Goal: Task Accomplishment & Management: Use online tool/utility

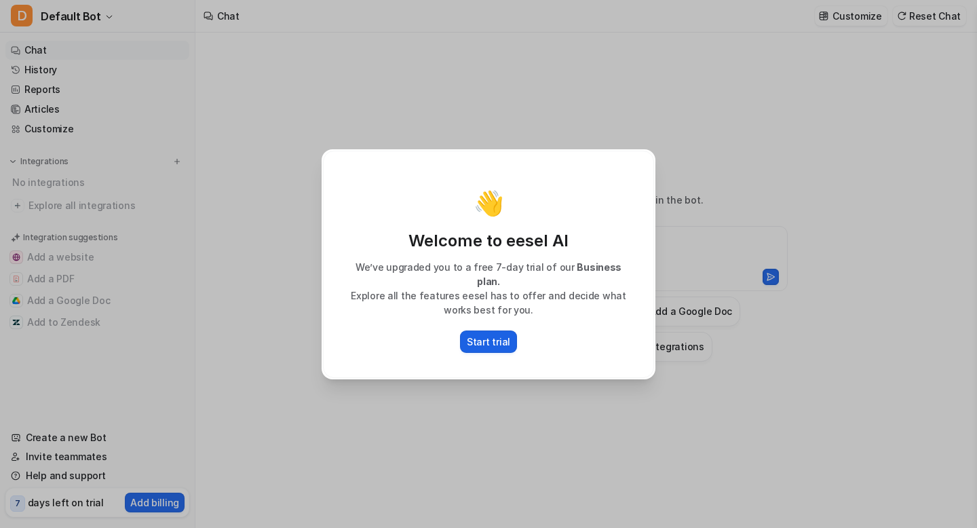
click at [484, 335] on p "Start trial" at bounding box center [488, 342] width 43 height 14
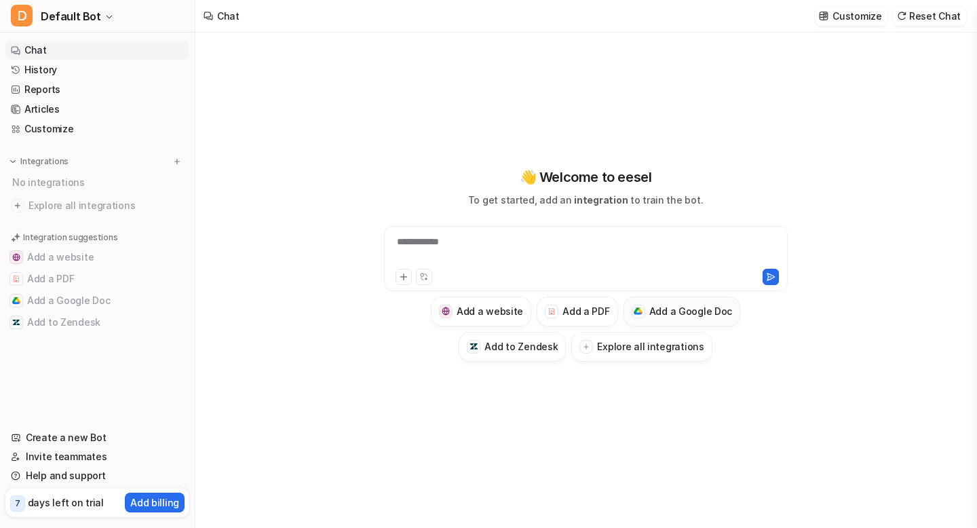
click at [657, 311] on h3 "Add a Google Doc" at bounding box center [690, 311] width 83 height 14
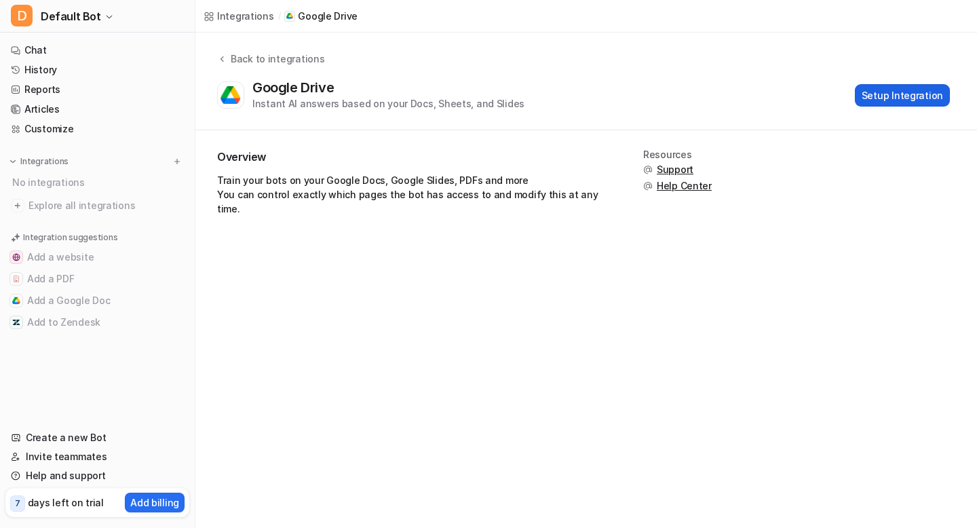
click at [876, 93] on button "Setup Integration" at bounding box center [902, 95] width 95 height 22
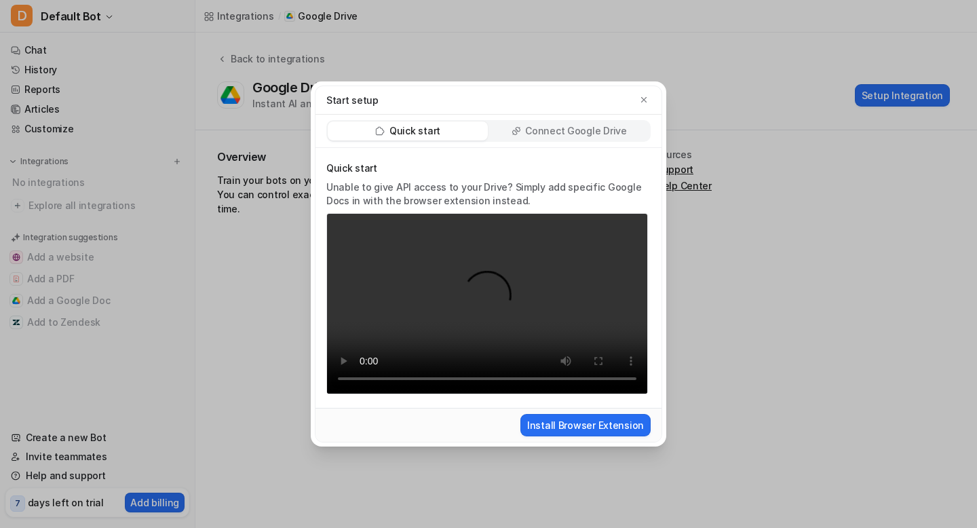
click at [548, 132] on p "Connect Google Drive" at bounding box center [575, 131] width 101 height 14
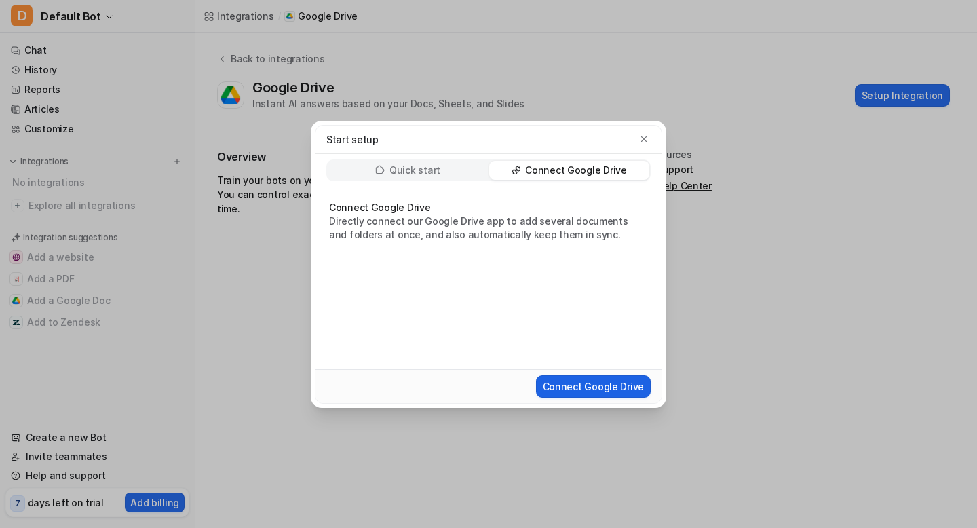
click at [562, 383] on button "Connect Google Drive" at bounding box center [593, 386] width 115 height 22
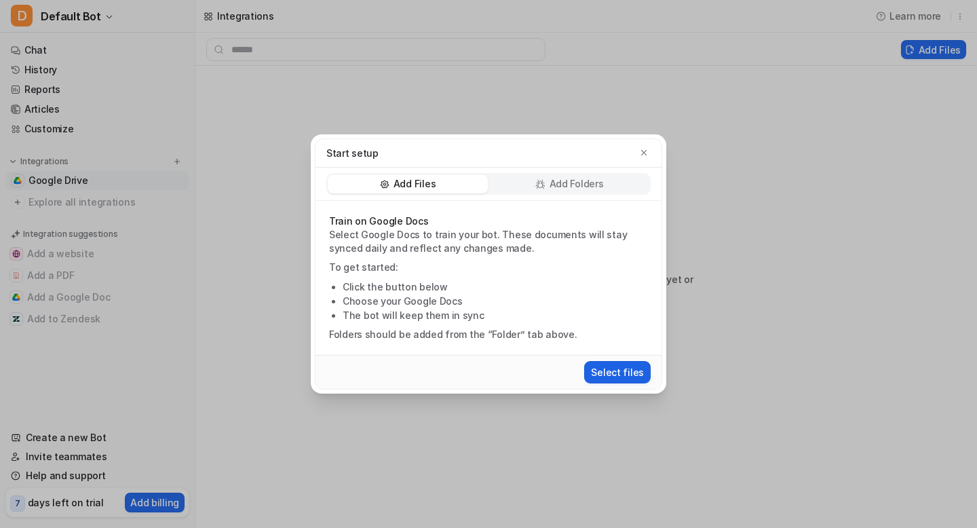
click at [610, 375] on button "Select files" at bounding box center [617, 372] width 66 height 22
click at [643, 153] on icon "button" at bounding box center [643, 152] width 5 height 5
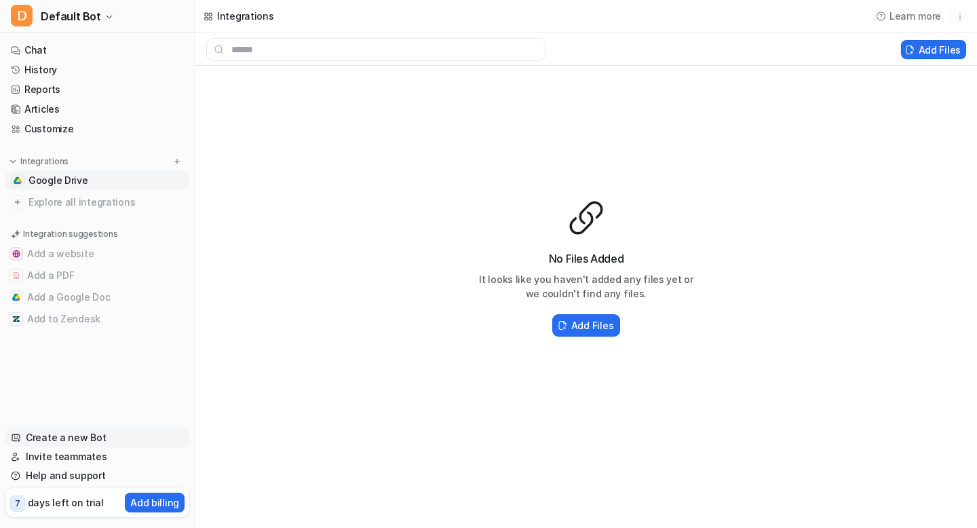
click at [58, 439] on link "Create a new Bot" at bounding box center [97, 437] width 184 height 19
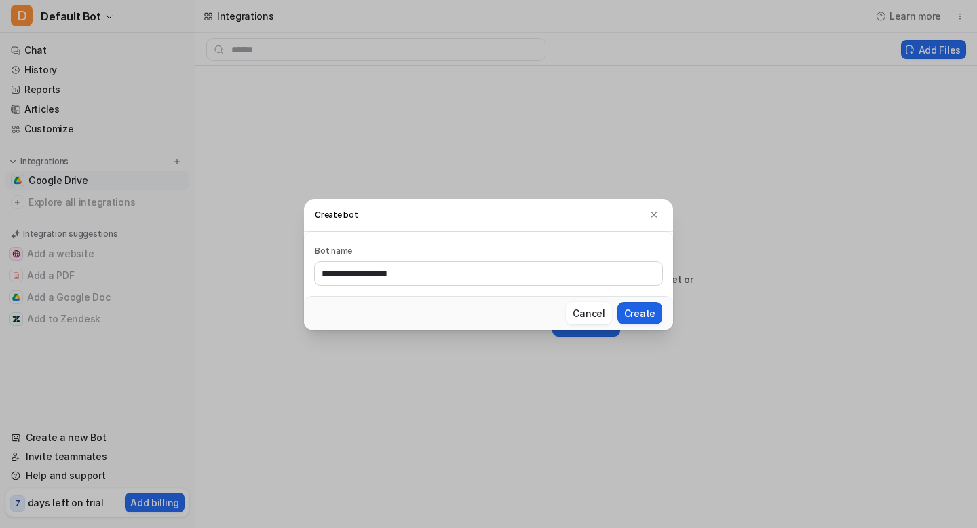
type input "**********"
click at [643, 313] on button "Create" at bounding box center [639, 313] width 45 height 22
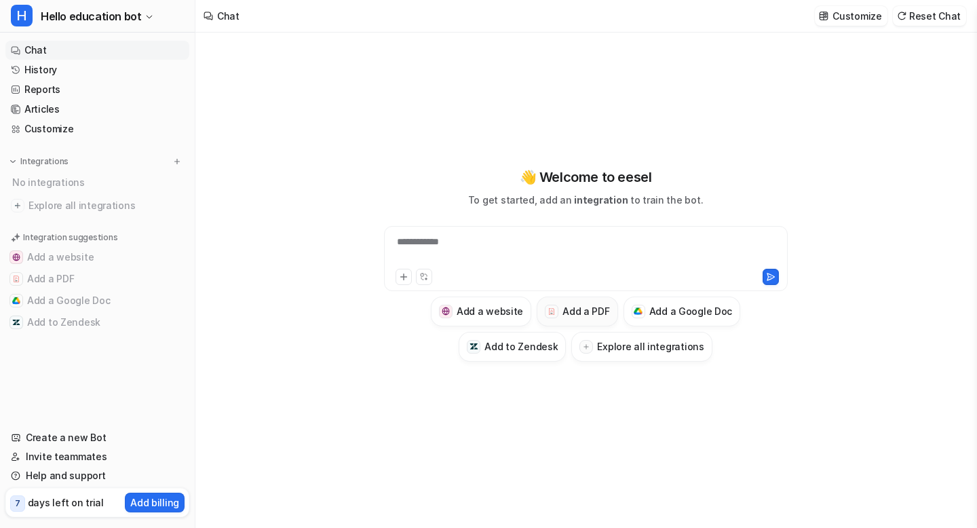
click at [577, 316] on h3 "Add a PDF" at bounding box center [585, 311] width 47 height 14
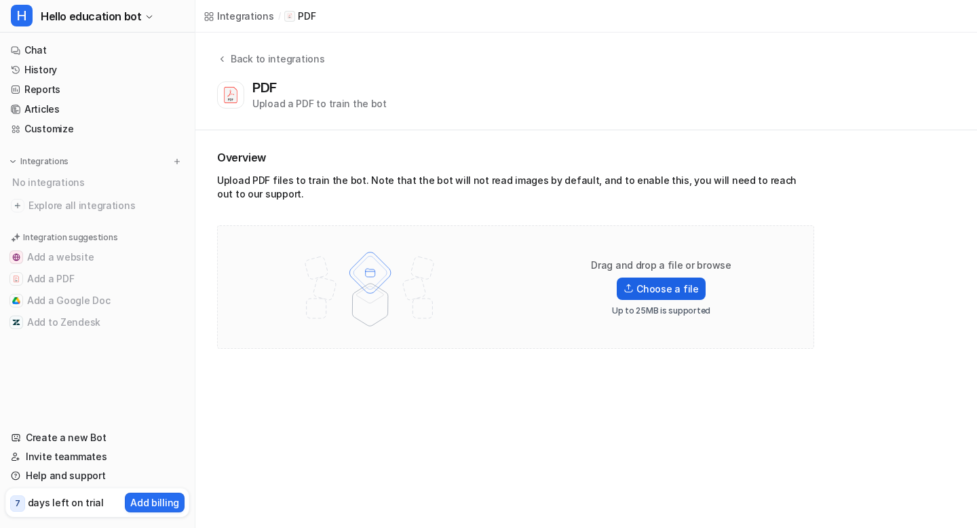
click at [652, 288] on label "Choose a file" at bounding box center [661, 289] width 88 height 22
click at [0, 0] on input "Choose a file" at bounding box center [0, 0] width 0 height 0
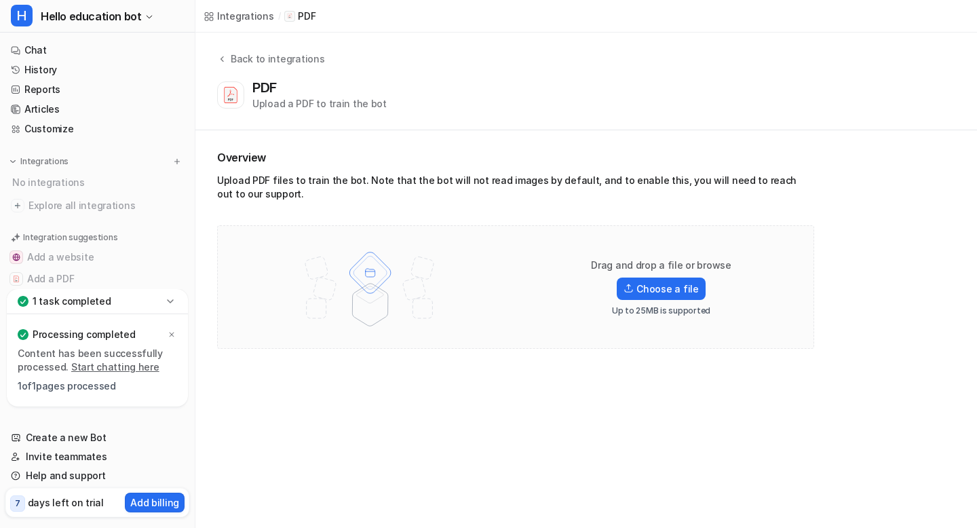
click at [120, 366] on link "Start chatting here" at bounding box center [115, 367] width 88 height 12
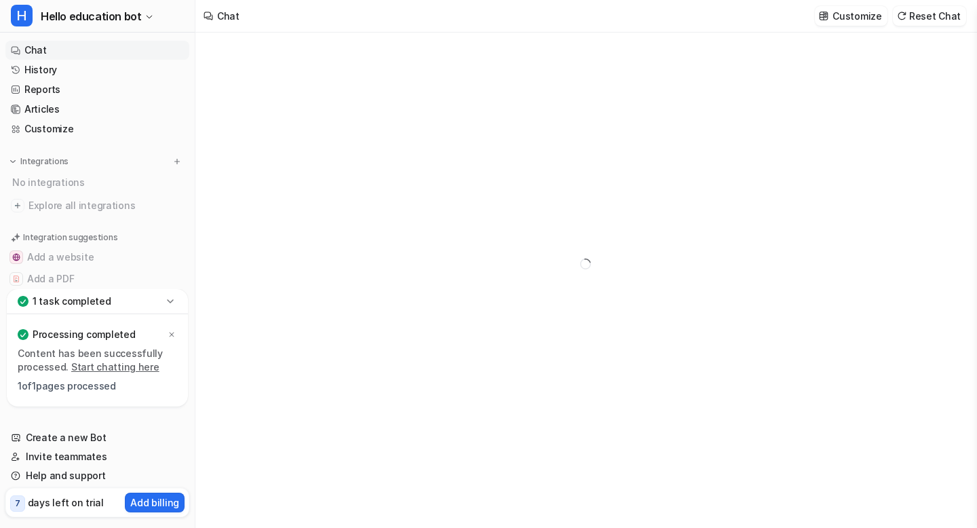
type textarea "**********"
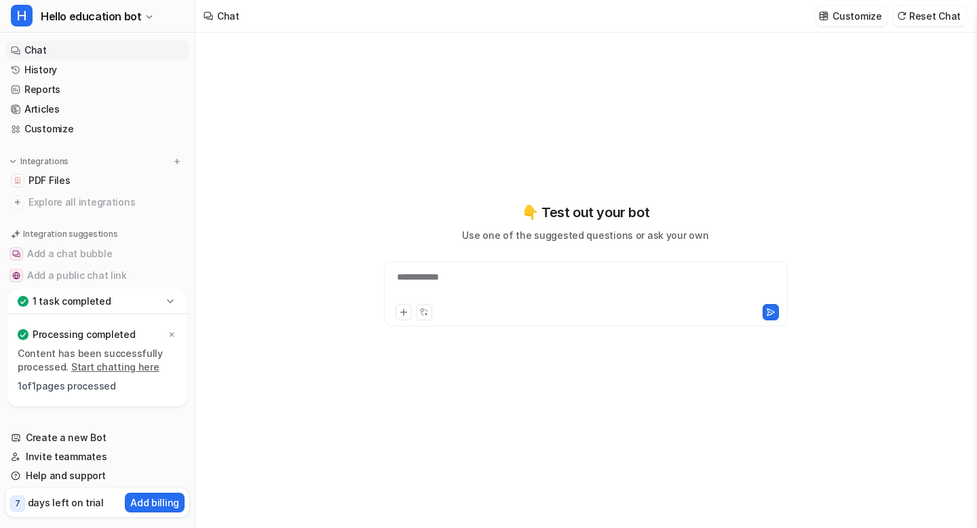
click at [420, 280] on div "**********" at bounding box center [585, 285] width 397 height 31
click at [768, 312] on icon at bounding box center [770, 311] width 7 height 7
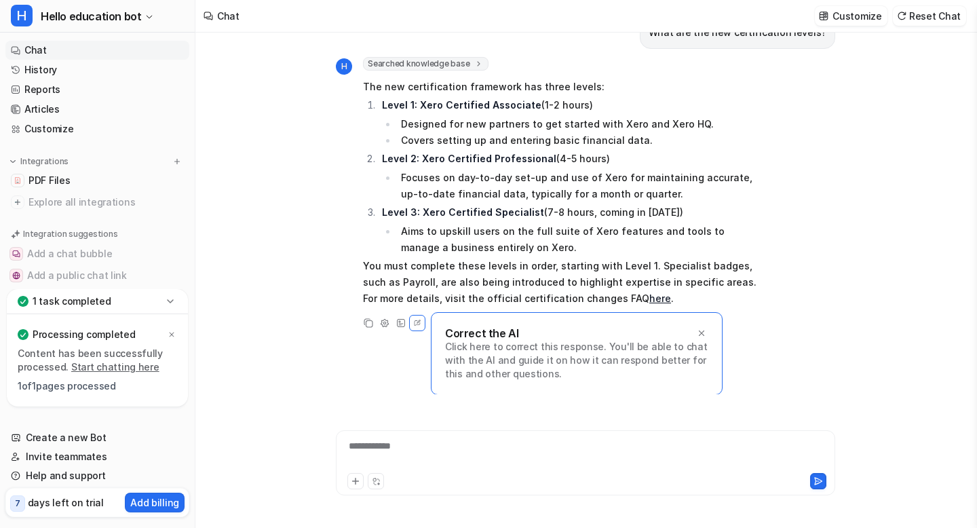
scroll to position [33, 0]
click at [383, 446] on div "**********" at bounding box center [585, 454] width 493 height 31
click at [817, 480] on icon at bounding box center [818, 480] width 9 height 9
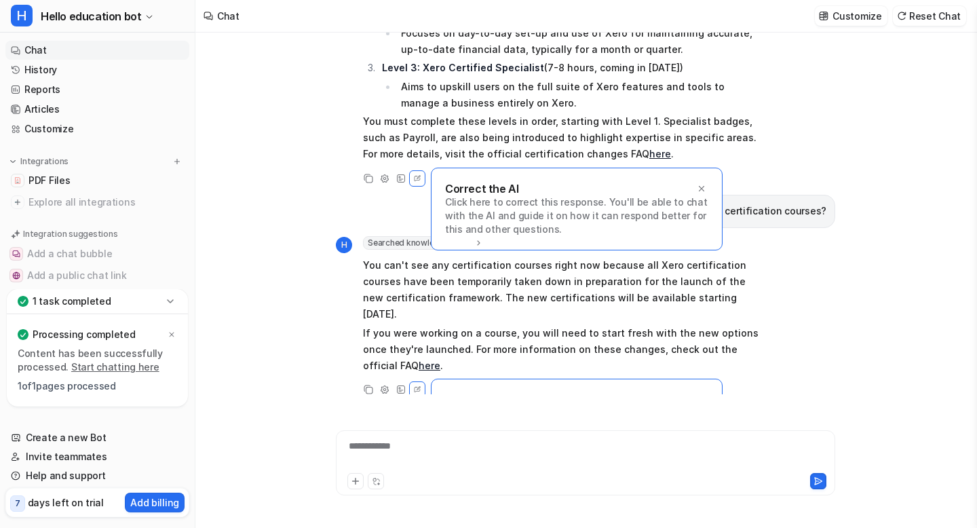
scroll to position [229, 0]
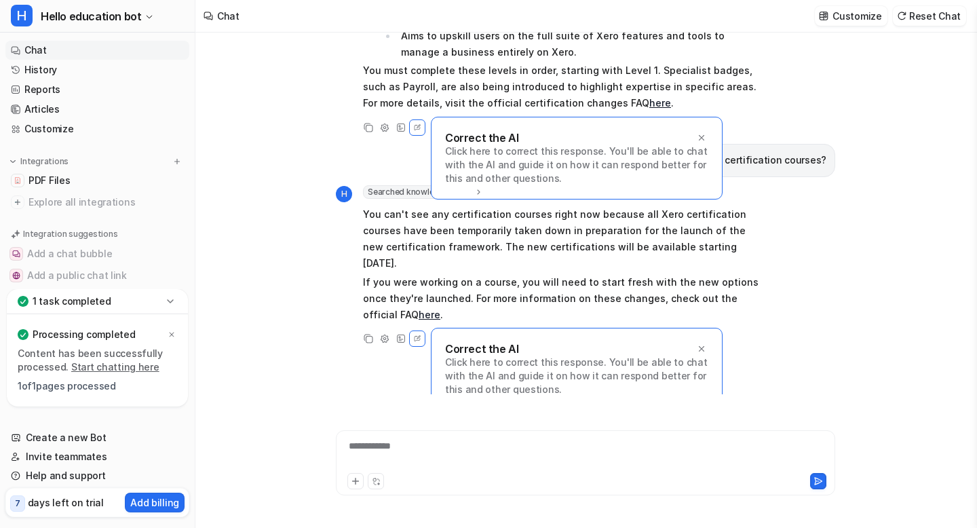
click at [361, 446] on div "**********" at bounding box center [585, 454] width 493 height 31
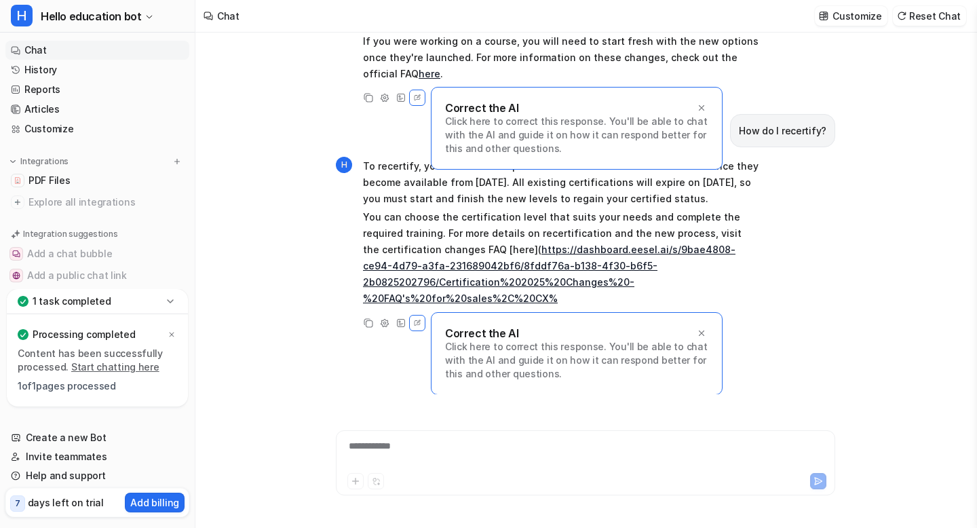
scroll to position [421, 0]
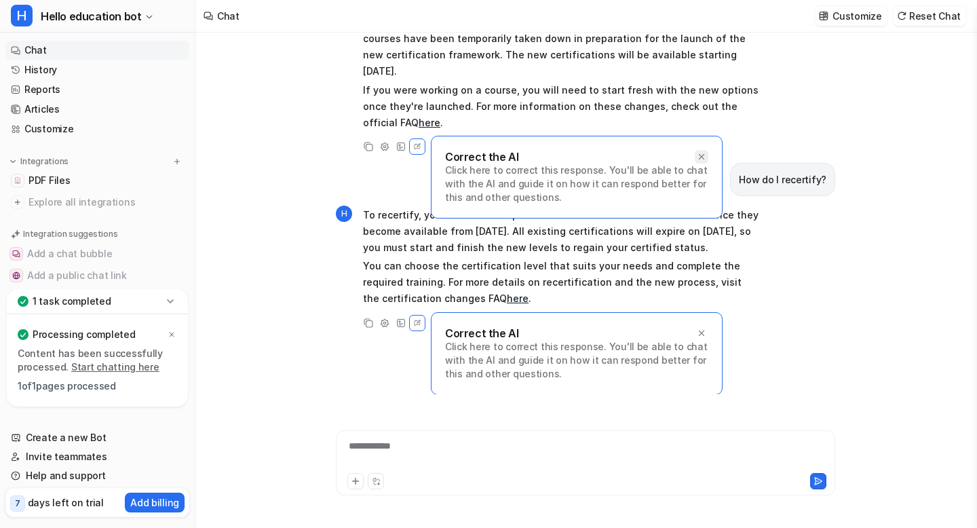
click at [703, 152] on icon at bounding box center [701, 156] width 9 height 9
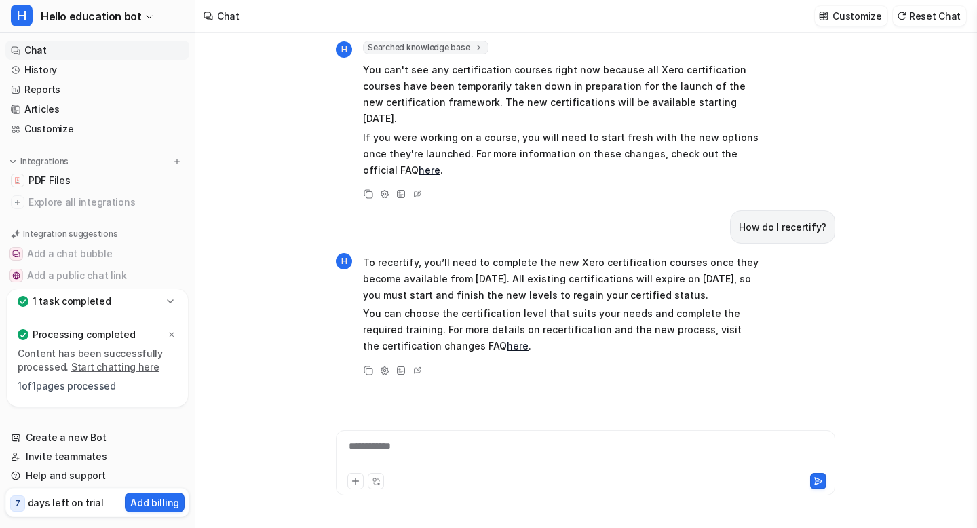
click at [447, 330] on p "You can choose the certification level that suits your needs and complete the r…" at bounding box center [561, 329] width 397 height 49
click at [417, 368] on icon at bounding box center [418, 369] width 14 height 18
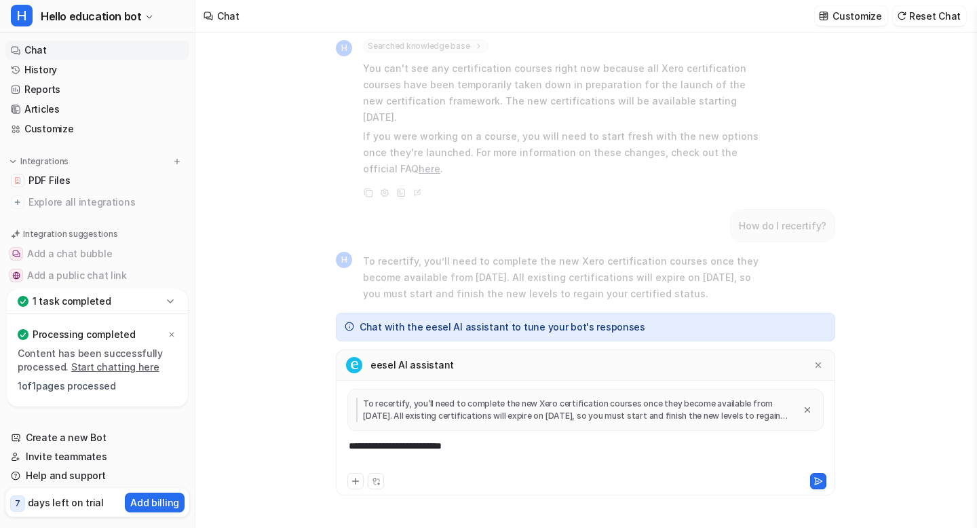
scroll to position [463, 0]
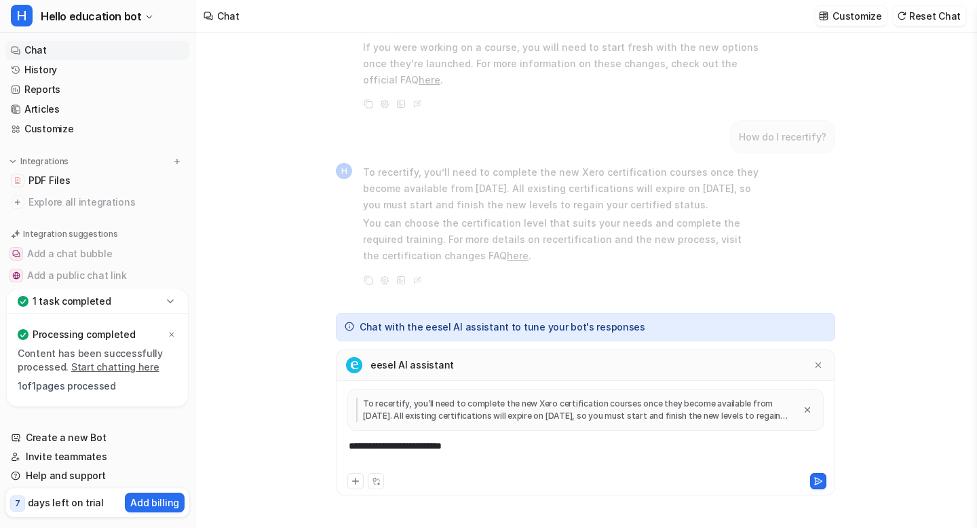
click at [558, 258] on p "You can choose the certification level that suits your needs and complete the r…" at bounding box center [561, 239] width 397 height 49
click at [822, 364] on icon at bounding box center [818, 364] width 9 height 9
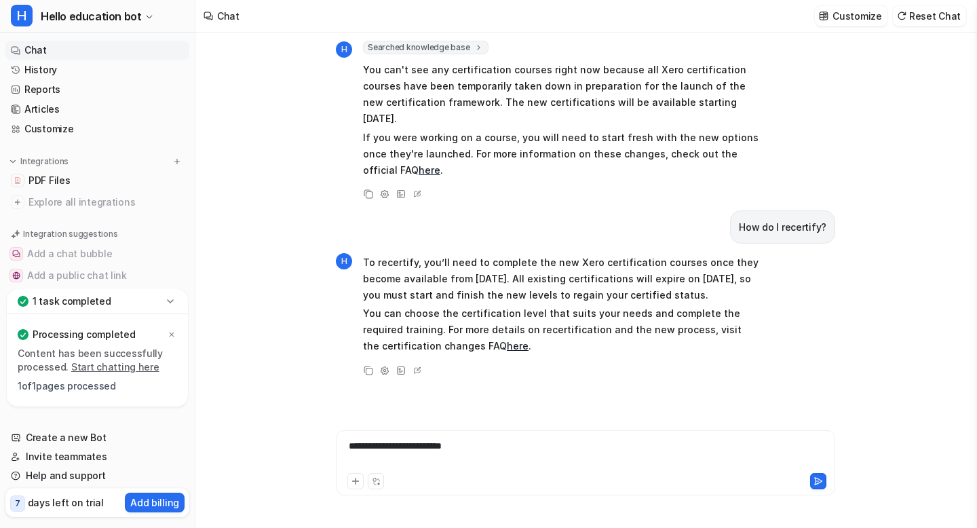
click at [472, 448] on div "**********" at bounding box center [585, 454] width 493 height 31
drag, startPoint x: 472, startPoint y: 448, endPoint x: 306, endPoint y: 448, distance: 165.6
click at [305, 448] on div "What are the new certification levels? H Searched knowledge base search_queries…" at bounding box center [585, 280] width 780 height 495
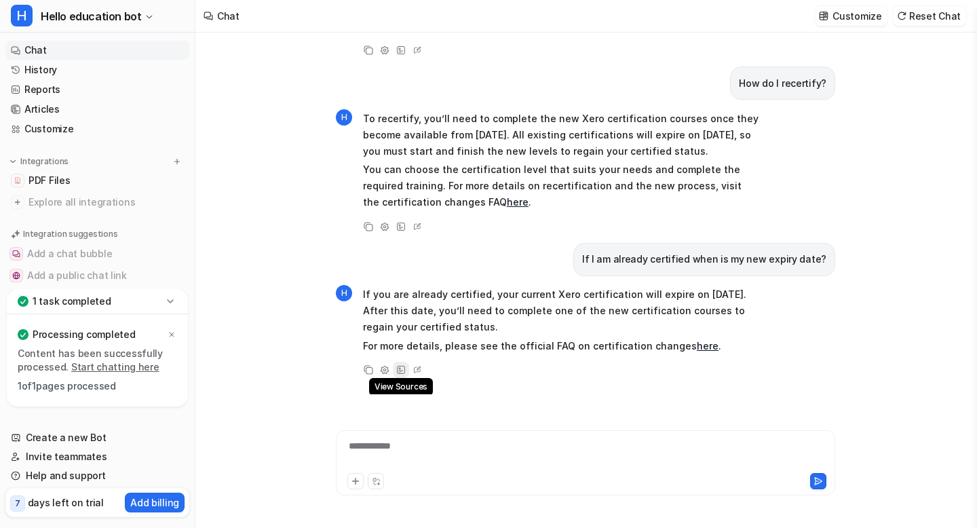
scroll to position [518, 0]
click at [419, 368] on icon at bounding box center [418, 369] width 14 height 18
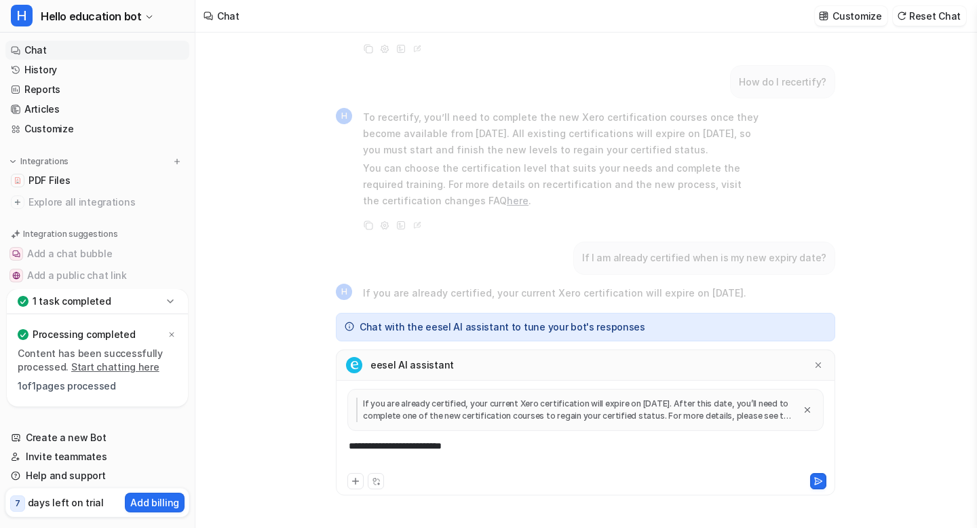
scroll to position [566, 0]
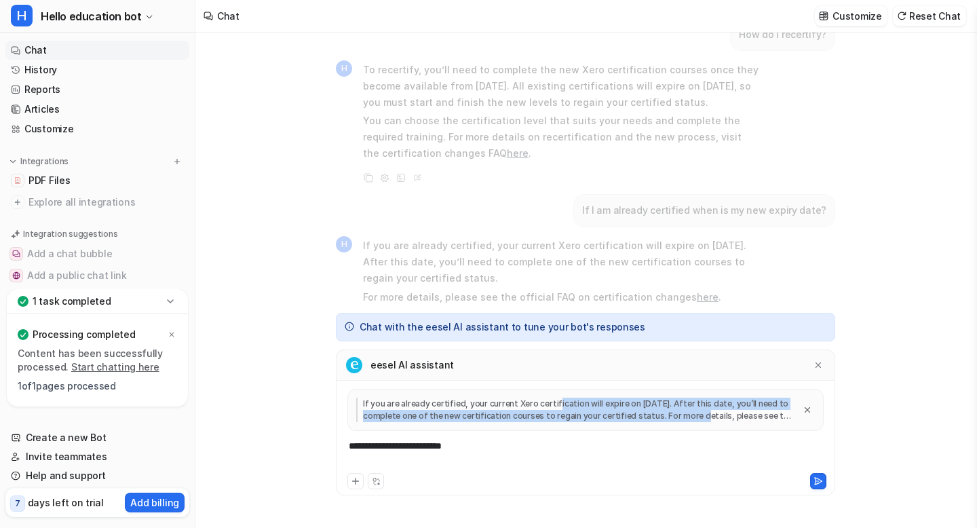
drag, startPoint x: 679, startPoint y: 416, endPoint x: 552, endPoint y: 404, distance: 128.1
click at [552, 404] on p "If you are already certified, your current Xero certification will expire on 30…" at bounding box center [575, 410] width 438 height 24
drag, startPoint x: 678, startPoint y: 418, endPoint x: 486, endPoint y: 404, distance: 192.6
click at [486, 404] on p "If you are already certified, your current Xero certification will expire on 30…" at bounding box center [575, 410] width 438 height 24
drag, startPoint x: 484, startPoint y: 404, endPoint x: 681, endPoint y: 413, distance: 196.3
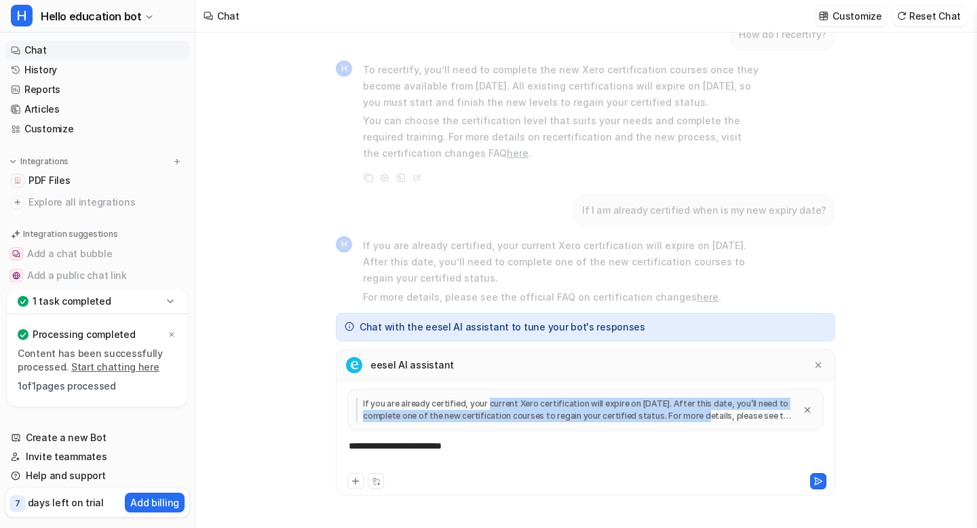
click at [681, 413] on p "If you are already certified, your current Xero certification will expire on 30…" at bounding box center [575, 410] width 438 height 24
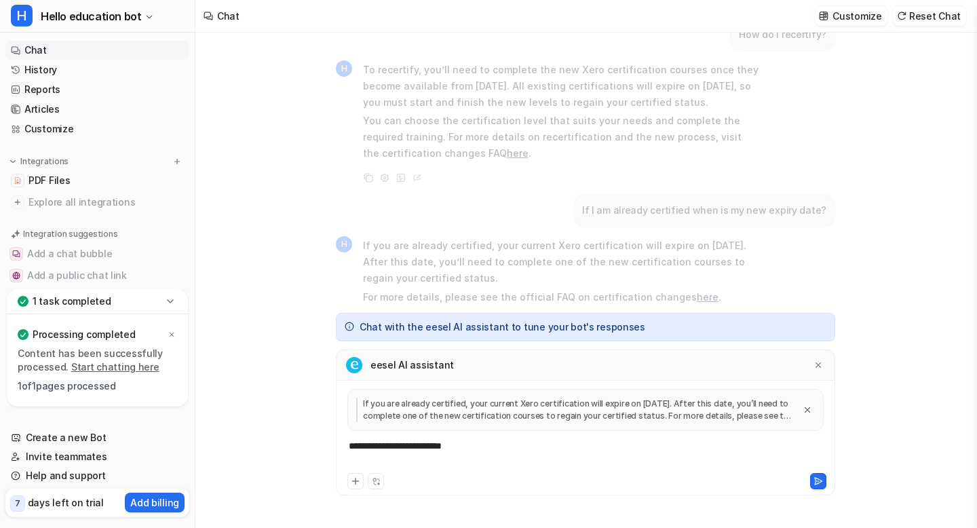
click at [562, 396] on div "If you are already certified, your current Xero certification will expire on 30…" at bounding box center [585, 410] width 476 height 42
drag, startPoint x: 362, startPoint y: 403, endPoint x: 815, endPoint y: 422, distance: 453.0
click at [815, 422] on div "If you are already certified, your current Xero certification will expire on 30…" at bounding box center [585, 410] width 476 height 42
drag, startPoint x: 364, startPoint y: 403, endPoint x: 735, endPoint y: 442, distance: 373.2
click at [735, 444] on div "**********" at bounding box center [585, 429] width 493 height 81
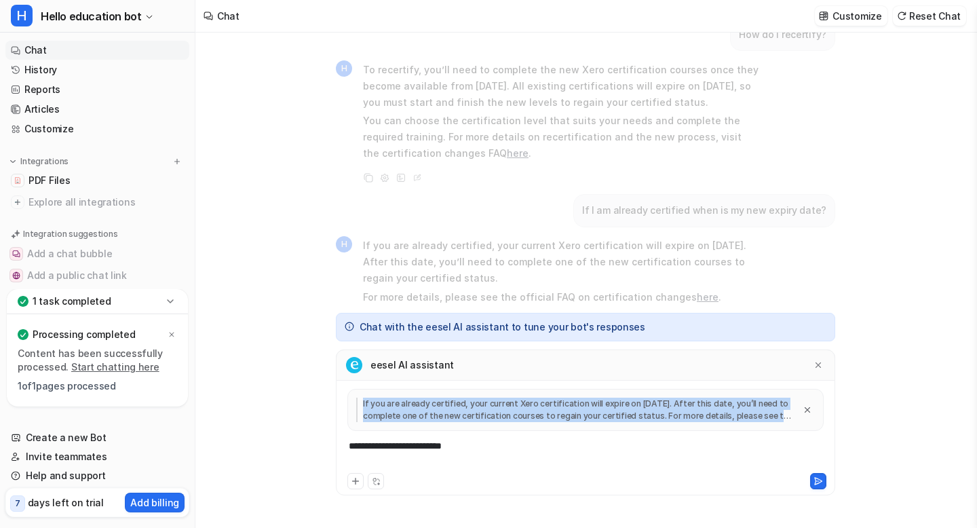
drag, startPoint x: 788, startPoint y: 417, endPoint x: 359, endPoint y: 400, distance: 429.9
click at [359, 400] on p "If you are already certified, your current Xero certification will expire on 30…" at bounding box center [575, 410] width 438 height 24
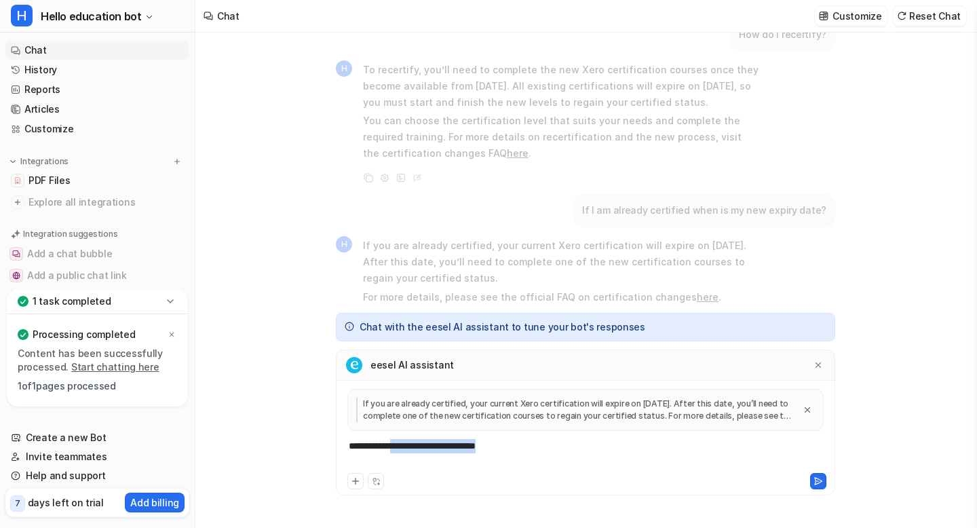
drag, startPoint x: 510, startPoint y: 448, endPoint x: 401, endPoint y: 442, distance: 108.7
click at [401, 442] on div "**********" at bounding box center [585, 454] width 493 height 31
click at [817, 480] on icon at bounding box center [818, 480] width 9 height 9
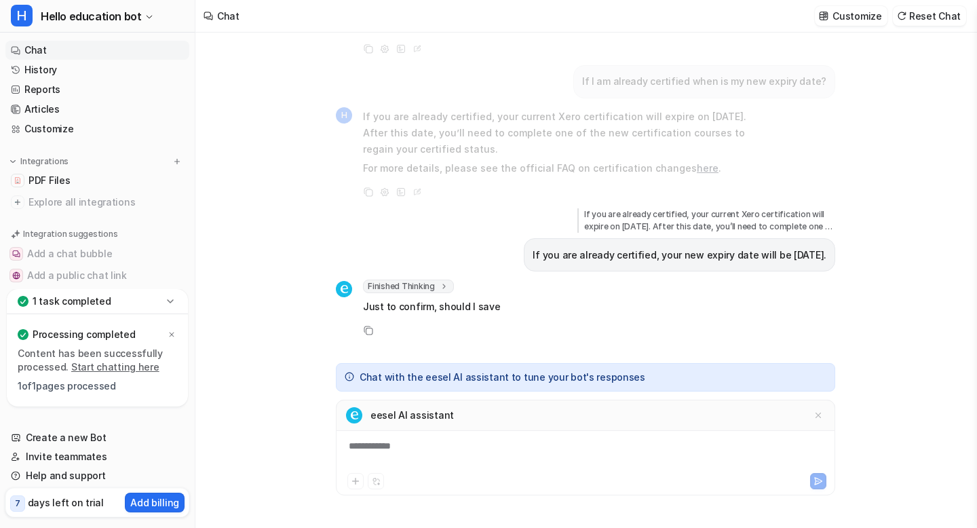
scroll to position [711, 0]
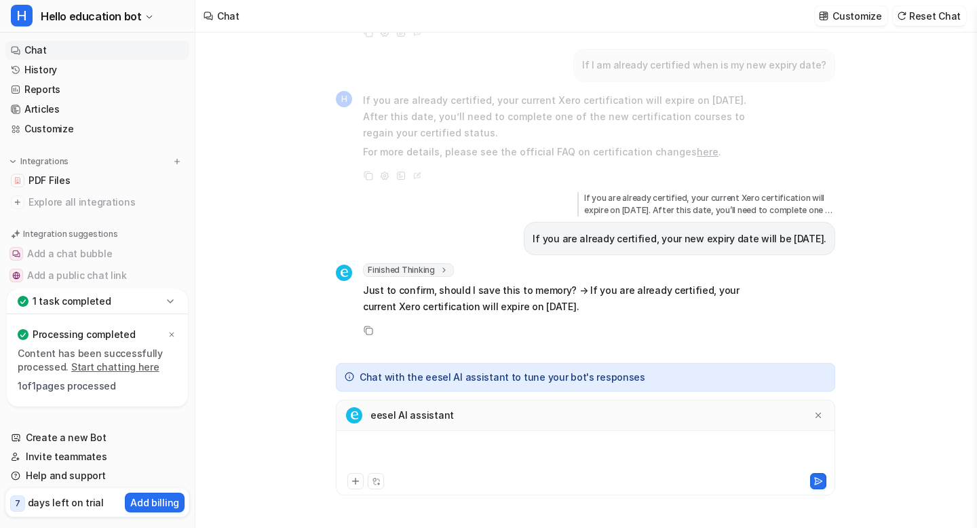
click at [402, 451] on div at bounding box center [585, 454] width 493 height 31
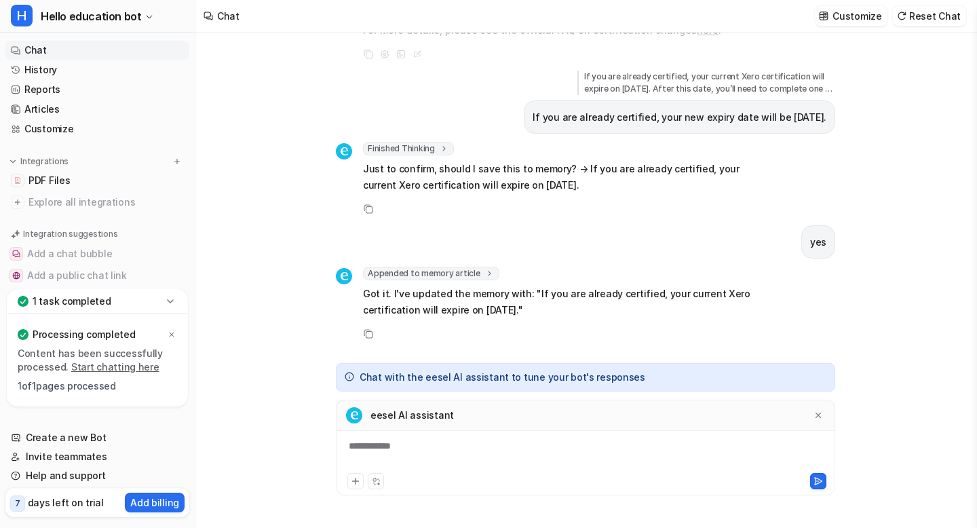
scroll to position [836, 0]
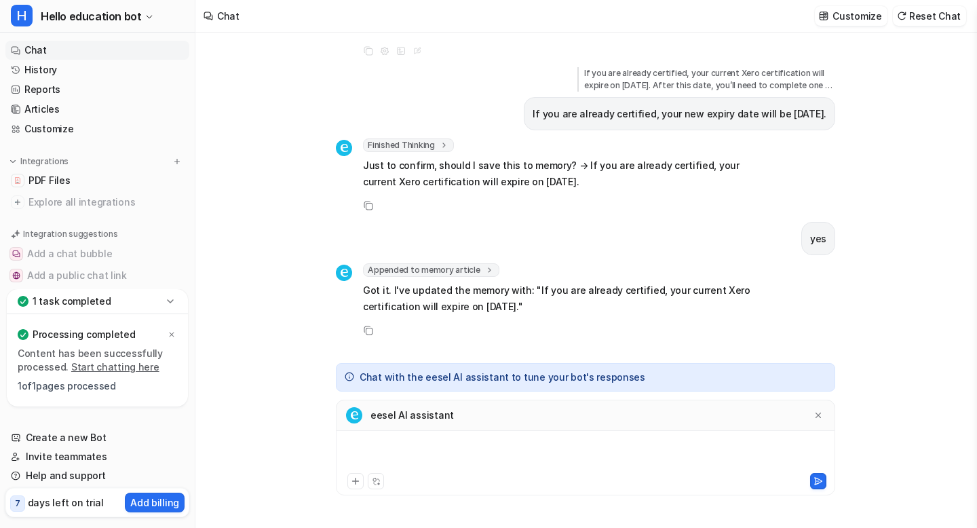
click at [388, 446] on div at bounding box center [585, 454] width 493 height 31
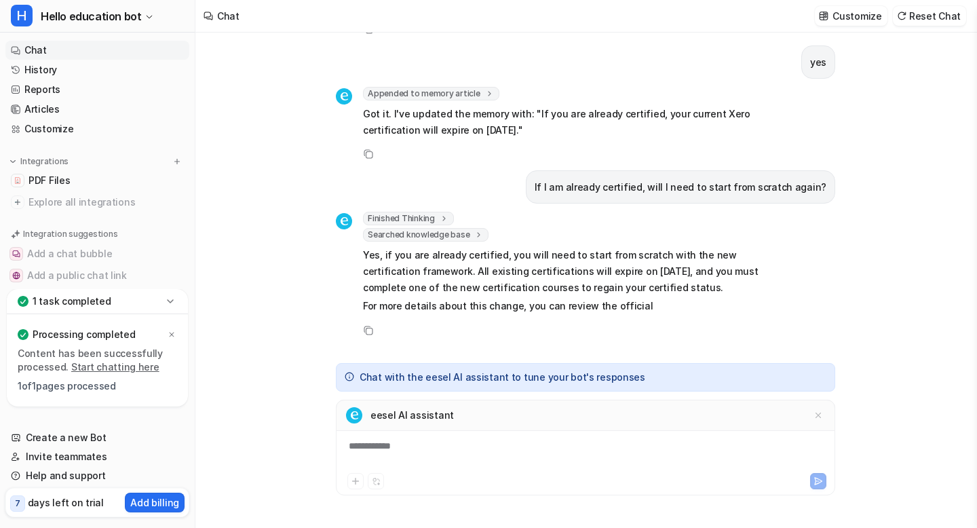
scroll to position [1029, 0]
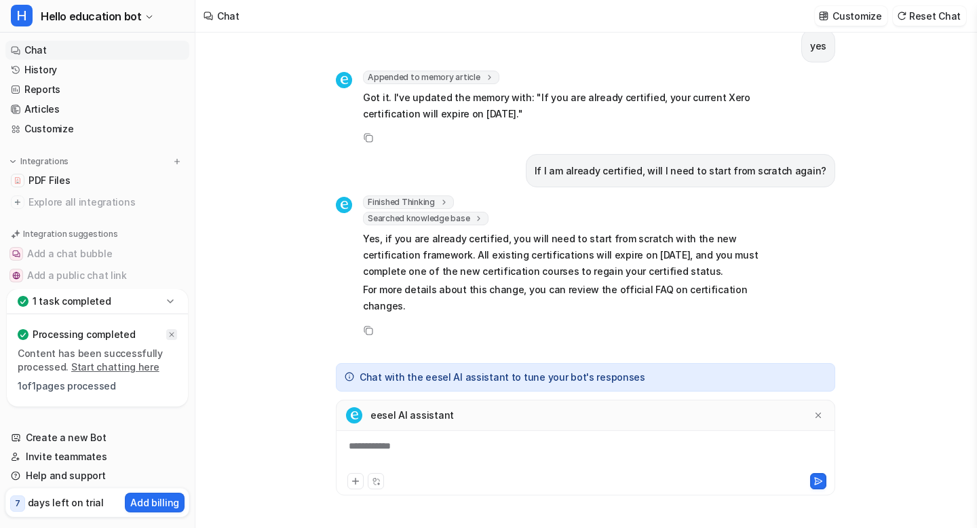
click at [169, 332] on icon at bounding box center [172, 334] width 8 height 8
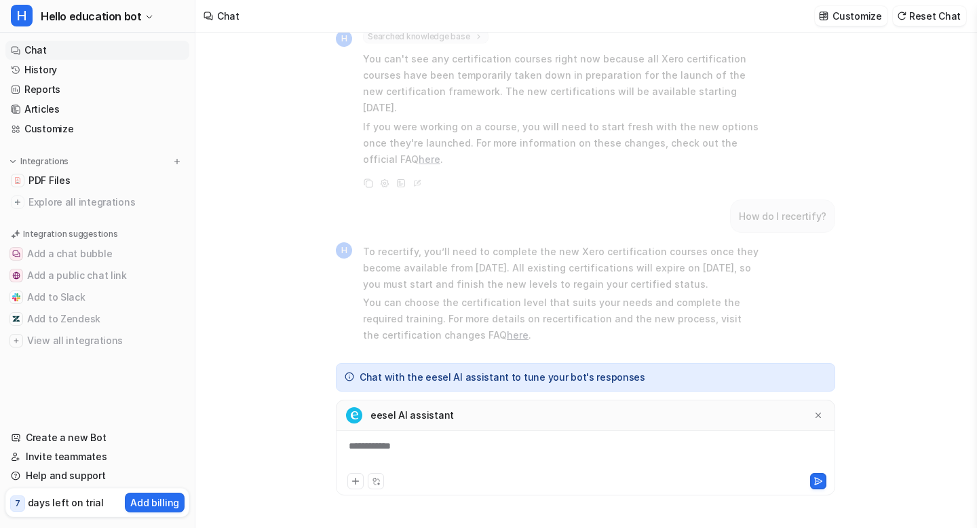
scroll to position [0, 0]
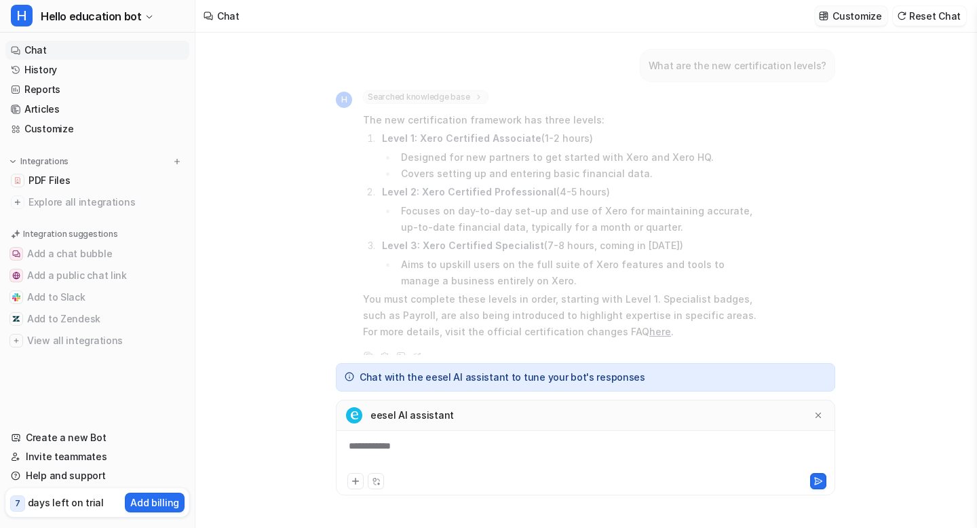
click at [854, 13] on p "Customize" at bounding box center [857, 16] width 49 height 14
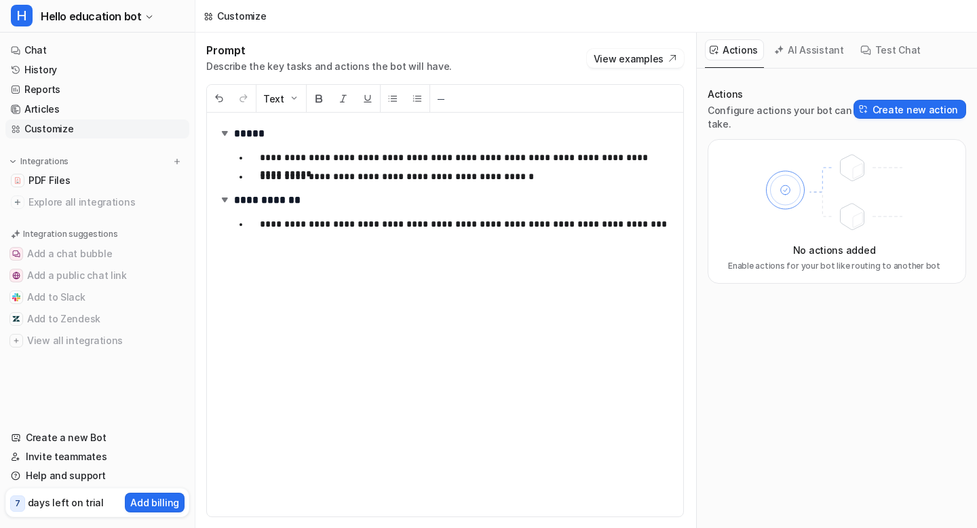
click at [208, 16] on icon at bounding box center [208, 16] width 9 height 9
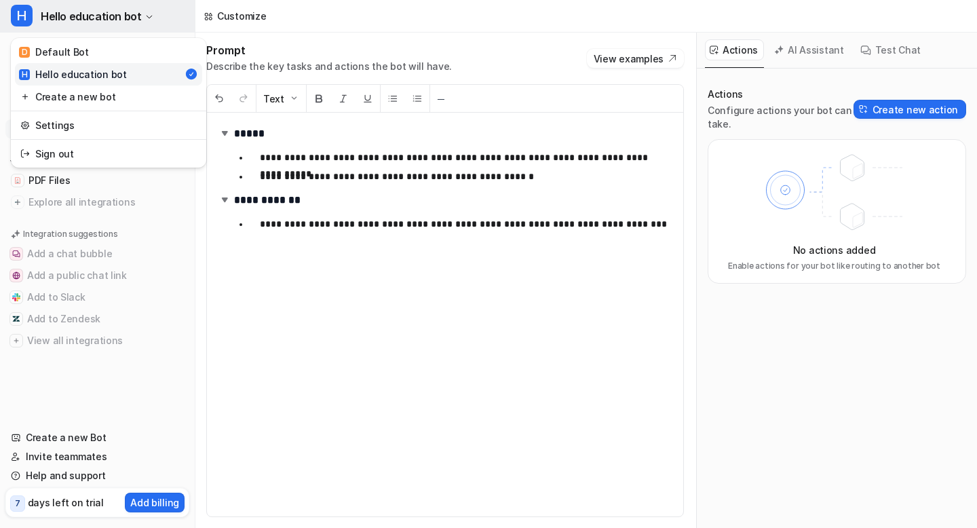
click at [88, 15] on span "Hello education bot" at bounding box center [91, 16] width 100 height 19
click at [75, 74] on div "H Hello education bot" at bounding box center [73, 74] width 108 height 14
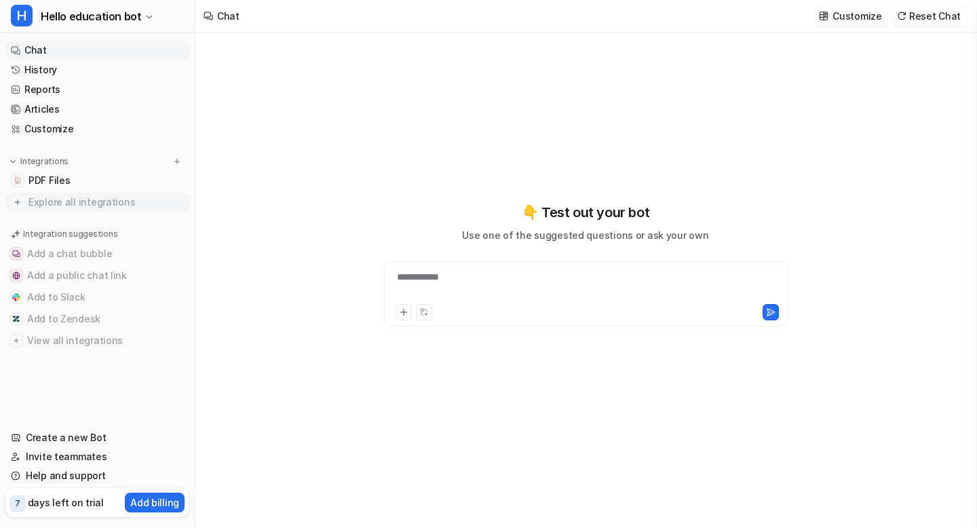
click at [50, 201] on span "Explore all integrations" at bounding box center [105, 202] width 155 height 22
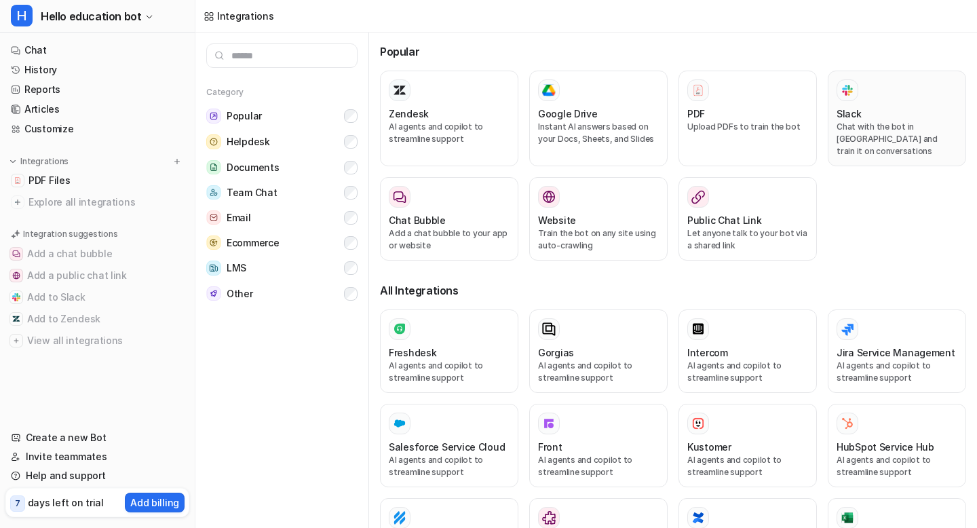
click at [862, 117] on div "Slack" at bounding box center [897, 114] width 121 height 14
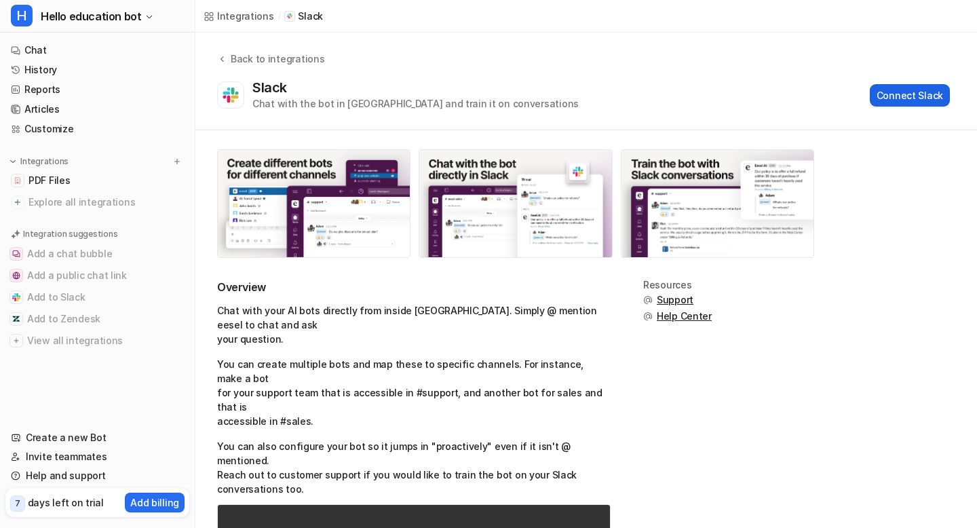
click at [895, 95] on button "Connect Slack" at bounding box center [910, 95] width 80 height 22
